Goal: Transaction & Acquisition: Download file/media

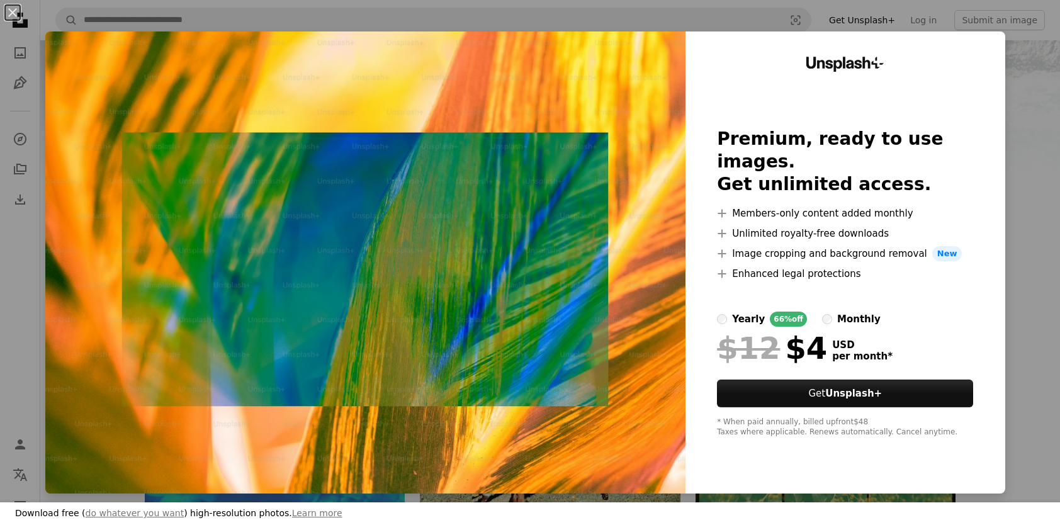
scroll to position [818, 0]
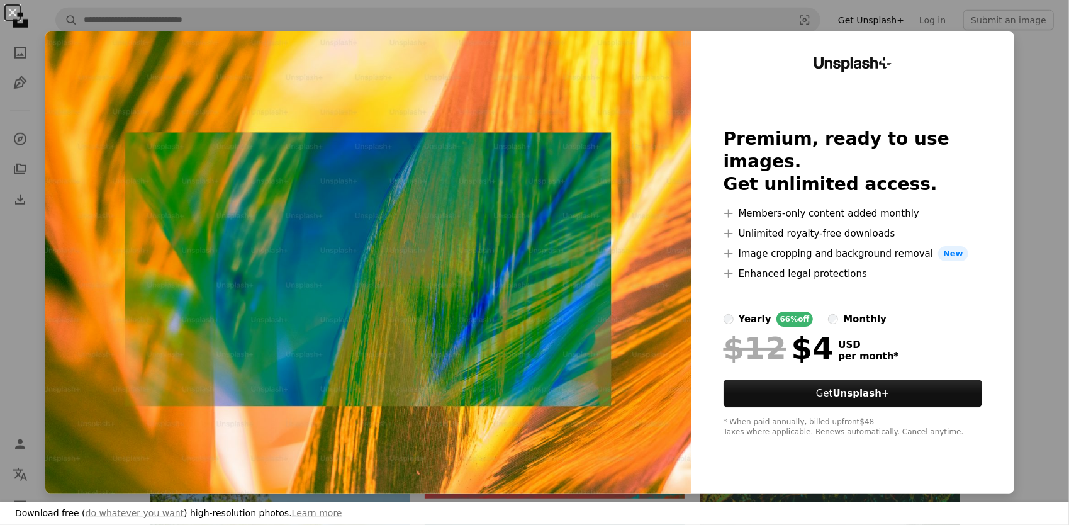
click at [1033, 199] on div "An X shape Download free ( do whatever you want ) high-resolution photos. Learn…" at bounding box center [534, 262] width 1069 height 525
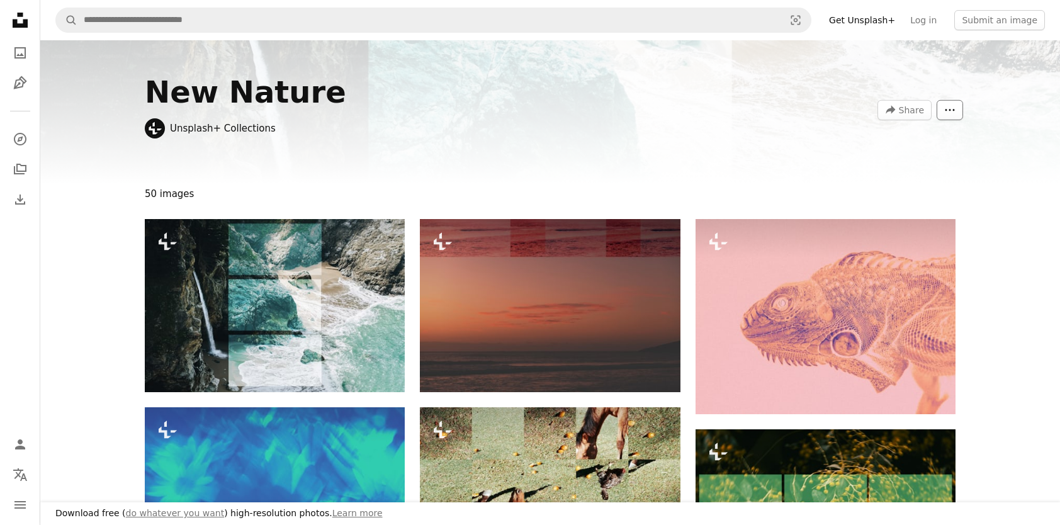
click at [954, 111] on icon "More Actions" at bounding box center [949, 109] width 11 height 11
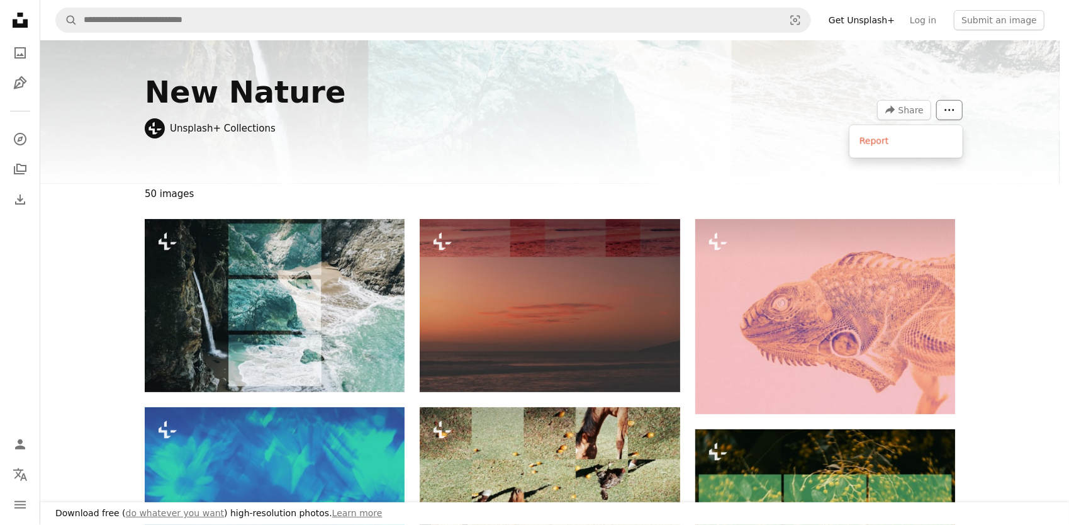
click at [954, 111] on icon "More Actions" at bounding box center [949, 109] width 11 height 11
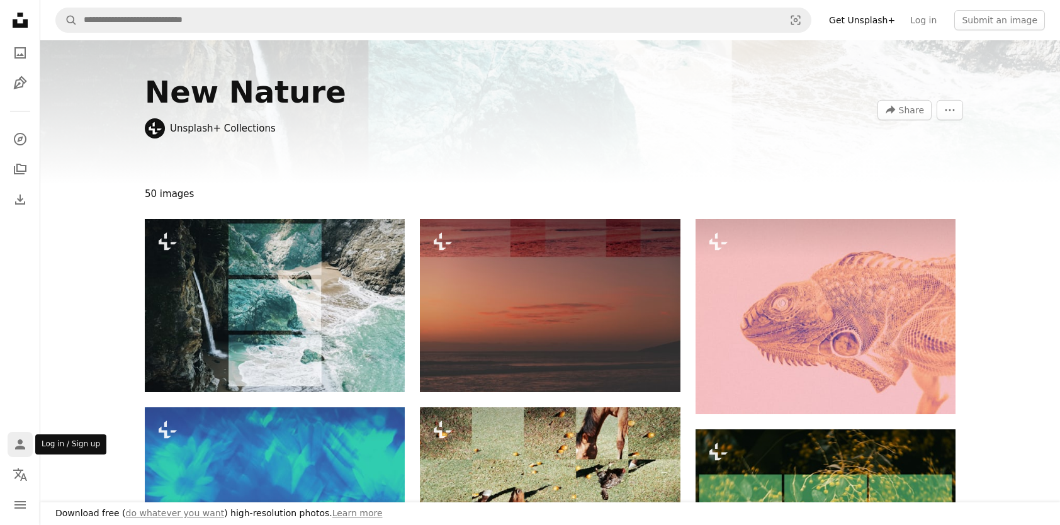
click at [21, 441] on icon "Log in / Sign up" at bounding box center [20, 444] width 10 height 10
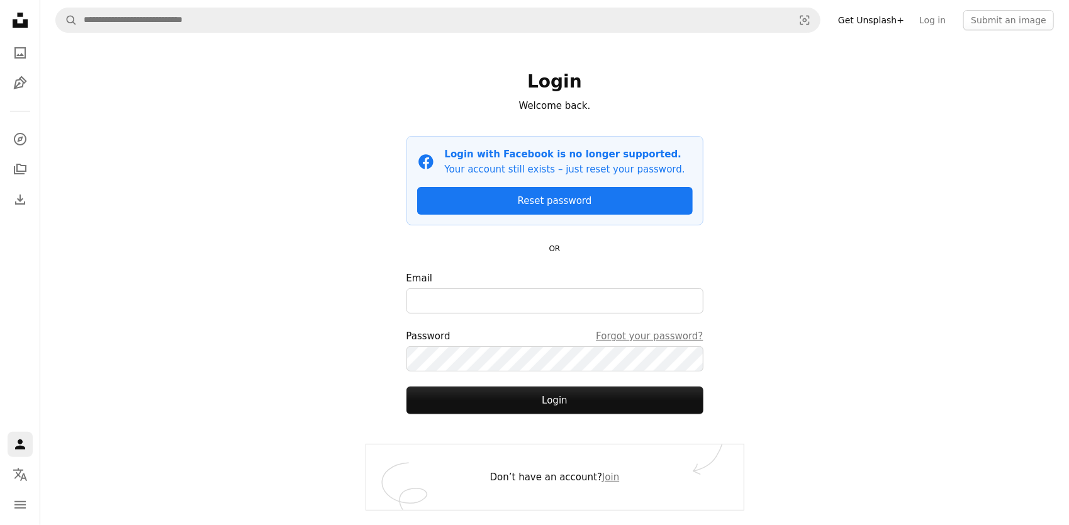
click at [28, 14] on icon "Unsplash logo Unsplash Home" at bounding box center [20, 20] width 25 height 25
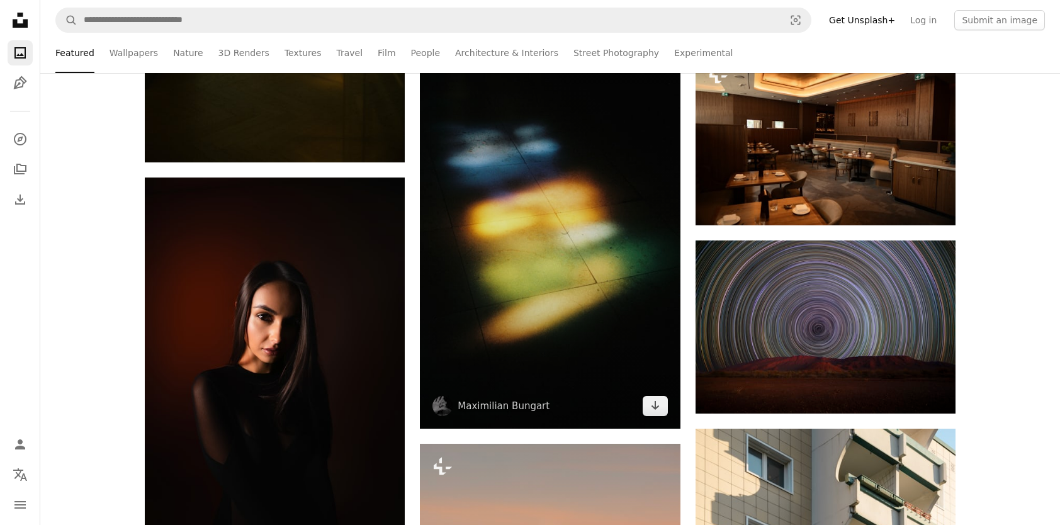
scroll to position [3838, 0]
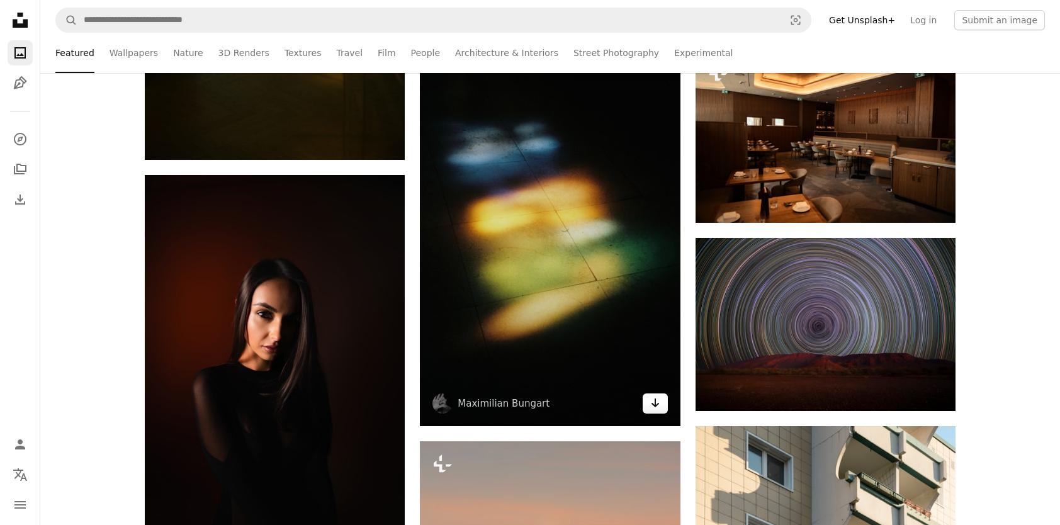
click at [656, 400] on icon "Arrow pointing down" at bounding box center [655, 402] width 10 height 15
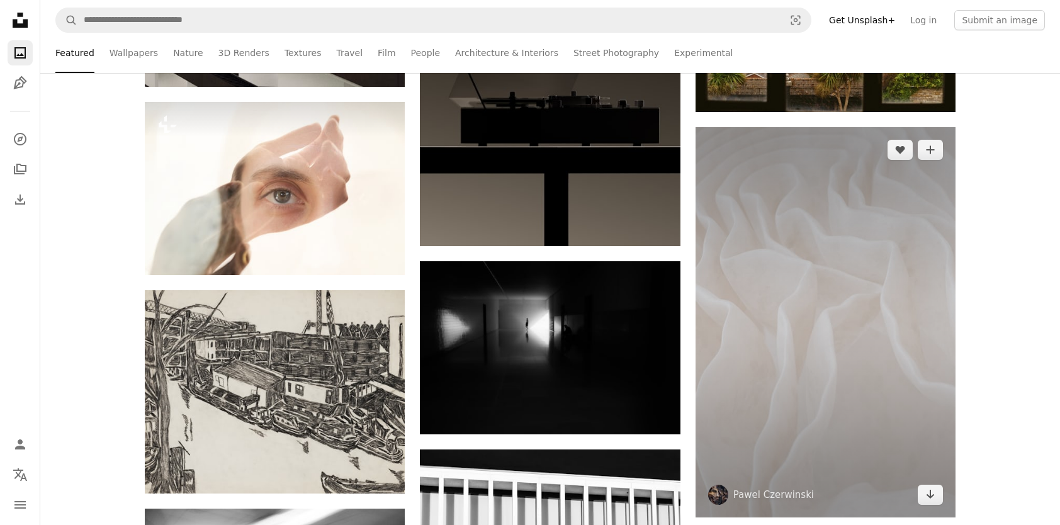
scroll to position [6732, 0]
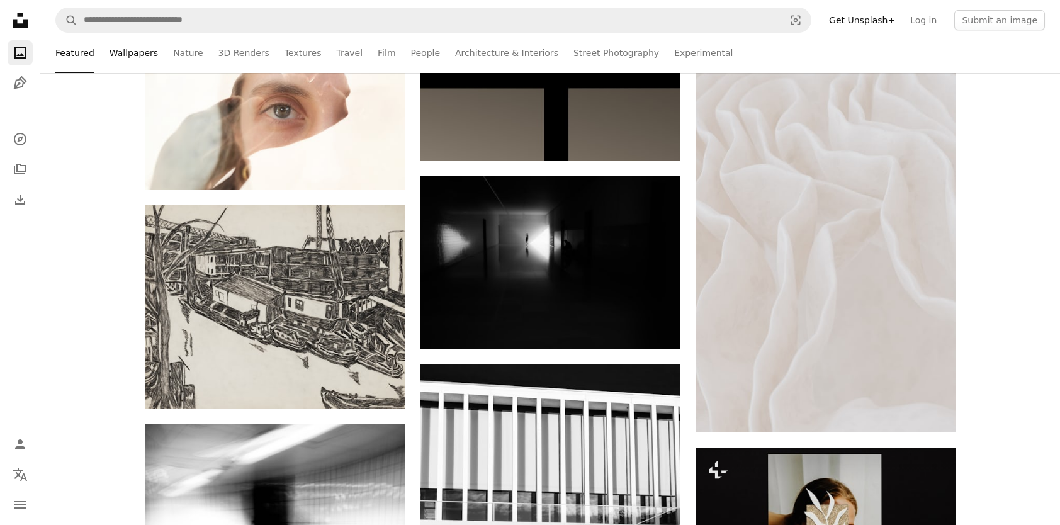
click at [137, 58] on link "Wallpapers" at bounding box center [133, 53] width 48 height 40
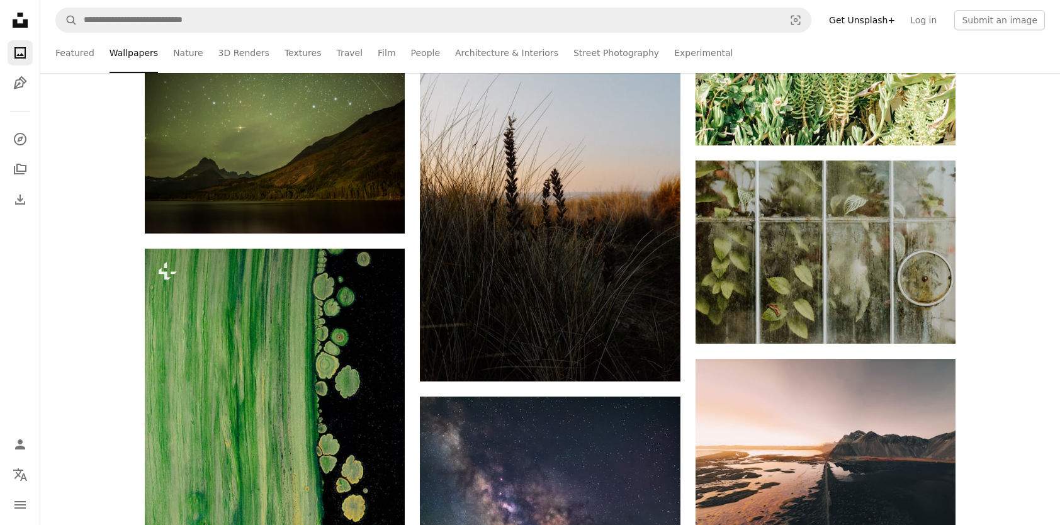
scroll to position [9878, 0]
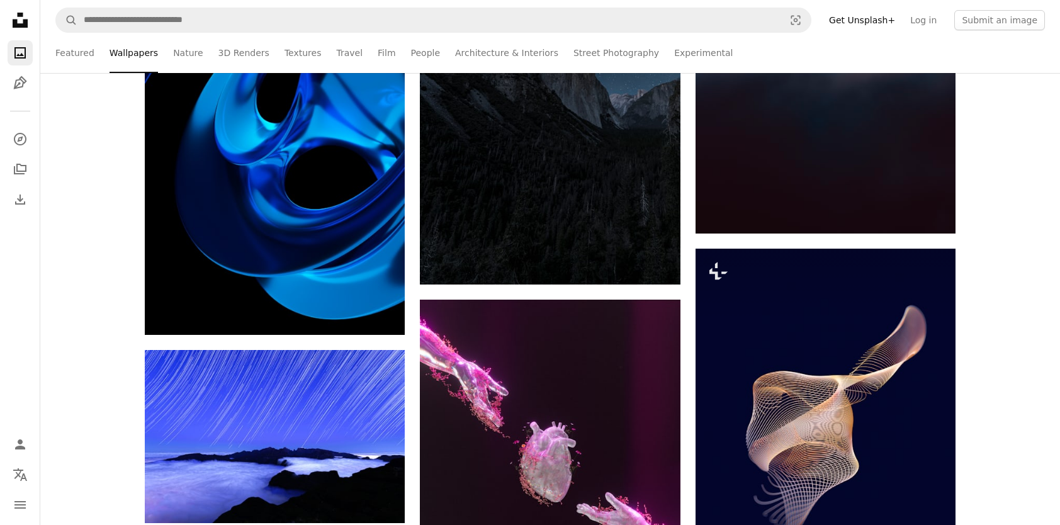
scroll to position [13779, 0]
